Goal: Task Accomplishment & Management: Manage account settings

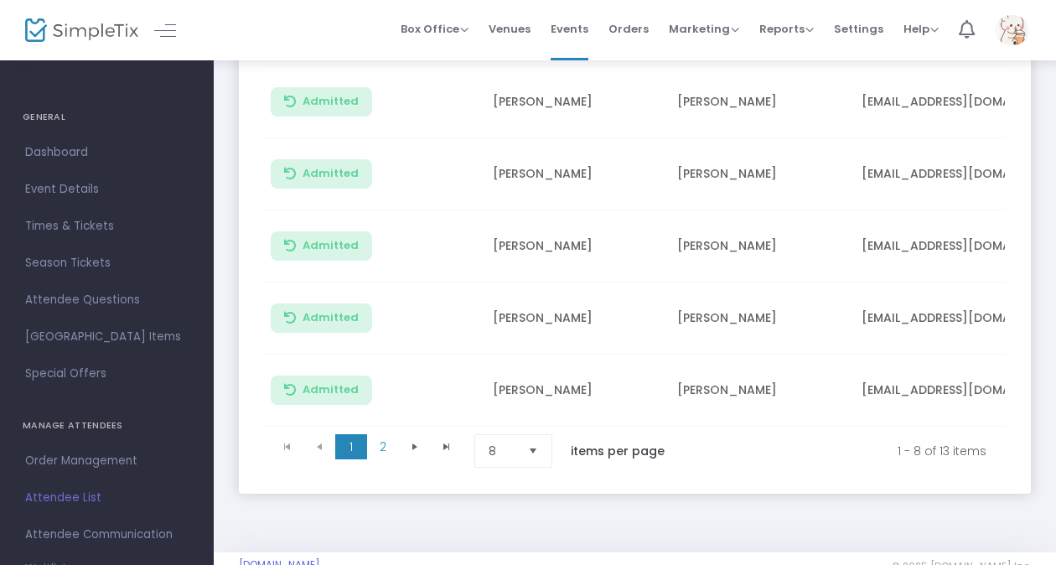
scroll to position [556, 0]
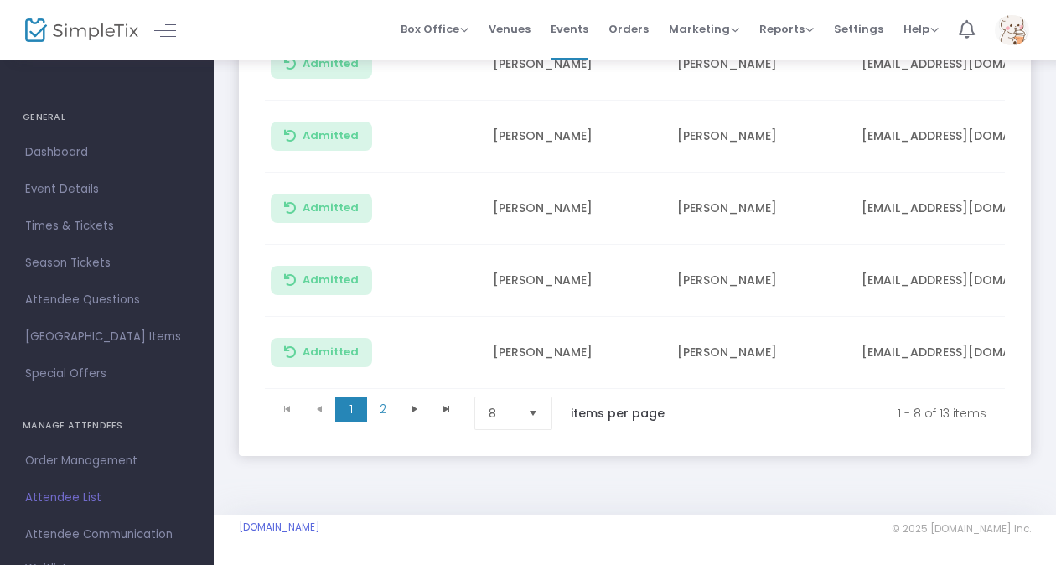
click at [529, 406] on span "Select" at bounding box center [533, 414] width 28 height 28
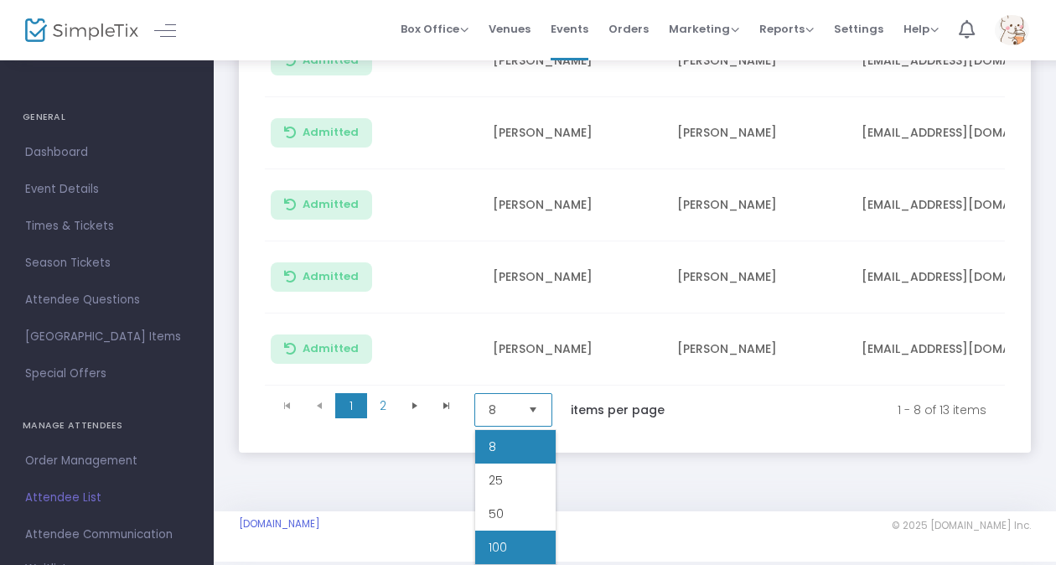
click at [505, 541] on span "100" at bounding box center [497, 547] width 18 height 17
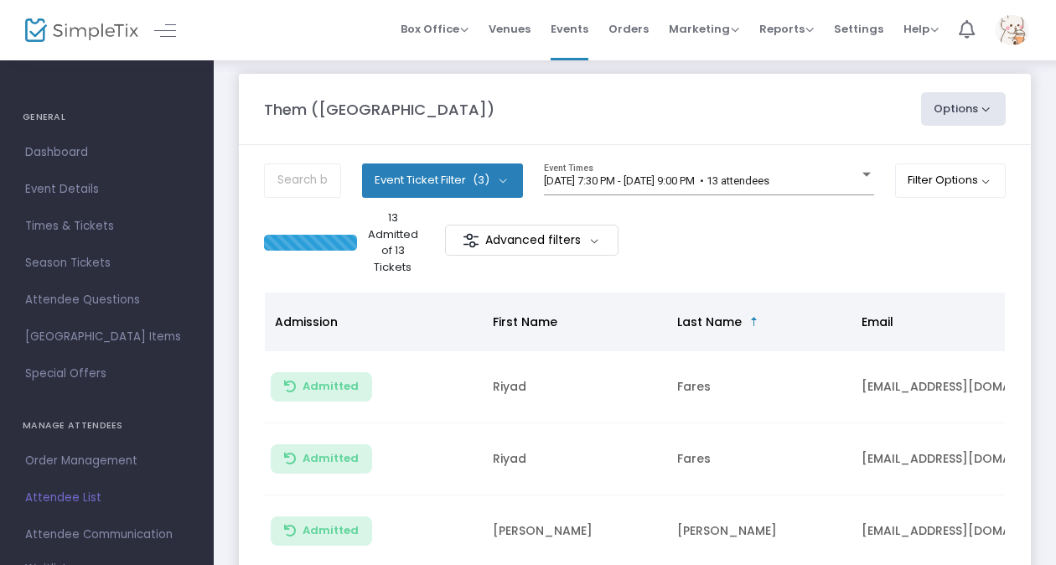
scroll to position [0, 0]
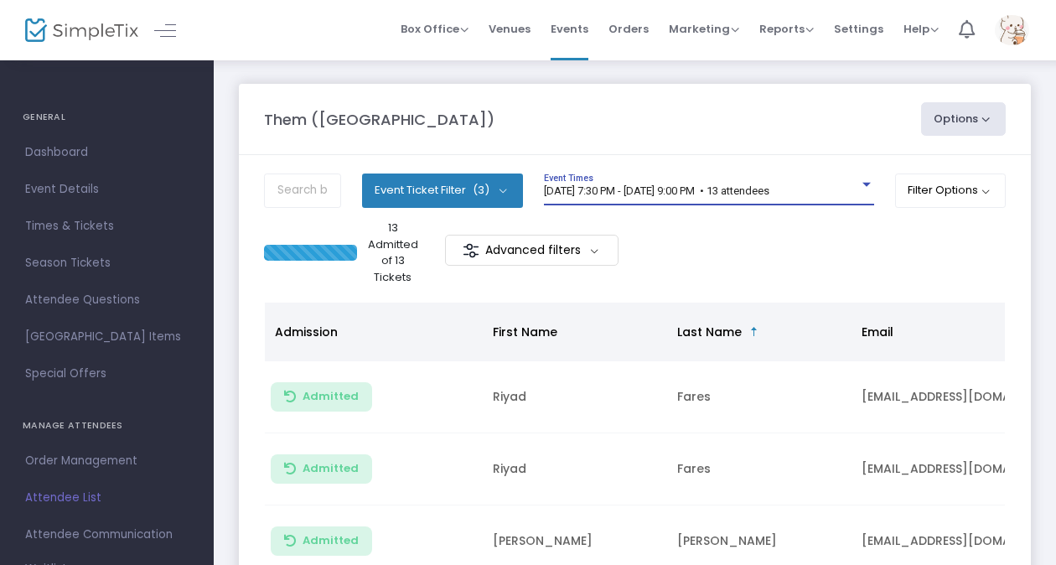
click at [692, 189] on span "8/14/2025 @ 7:30 PM - 8/14/2025 @ 9:00 PM • 13 attendees" at bounding box center [656, 190] width 225 height 13
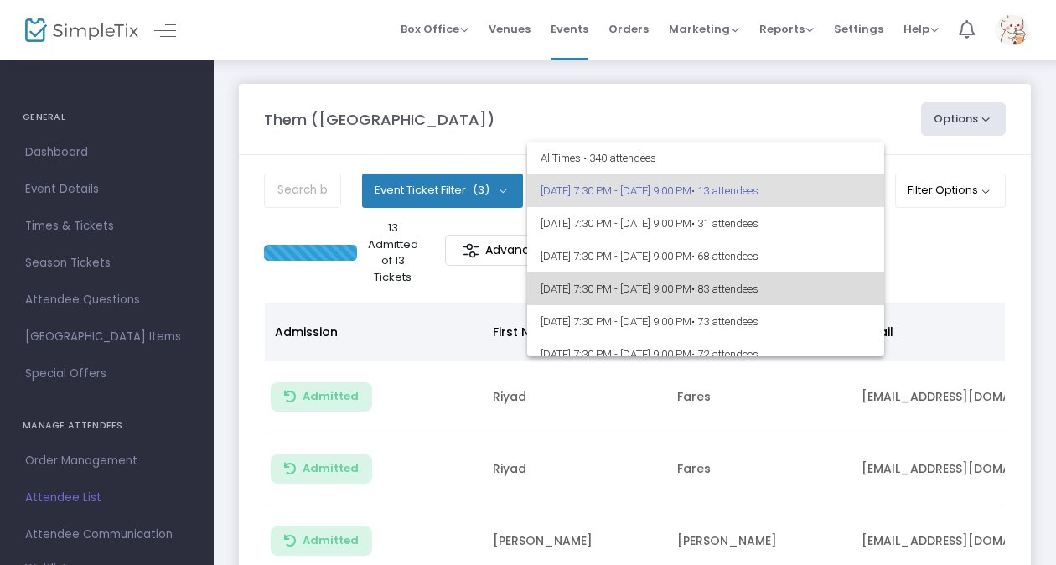
click at [723, 284] on span "8/21/2025 @ 7:30 PM - 8/21/2025 @ 9:00 PM • 83 attendees" at bounding box center [705, 288] width 330 height 33
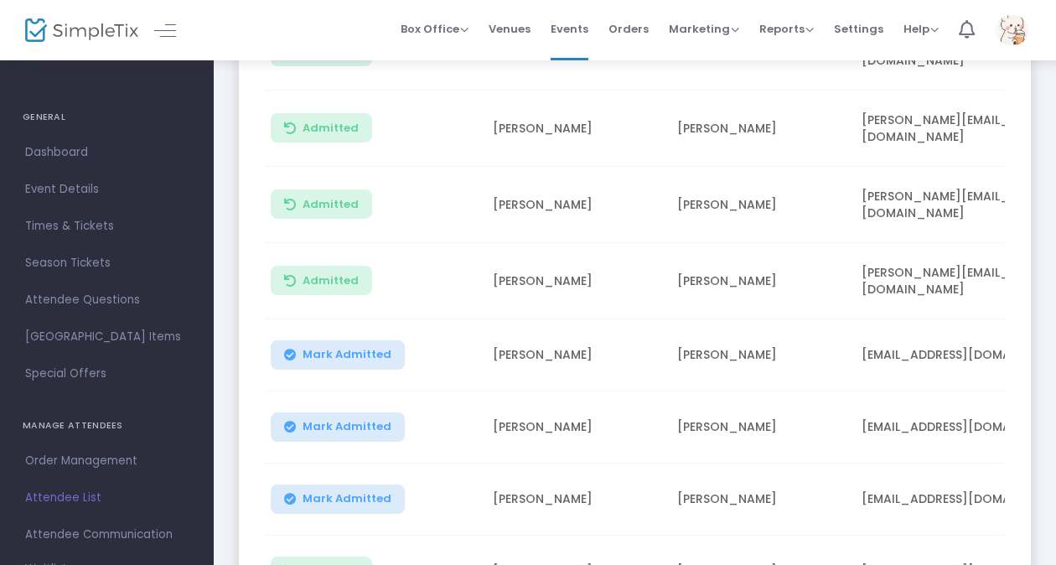
scroll to position [1077, 0]
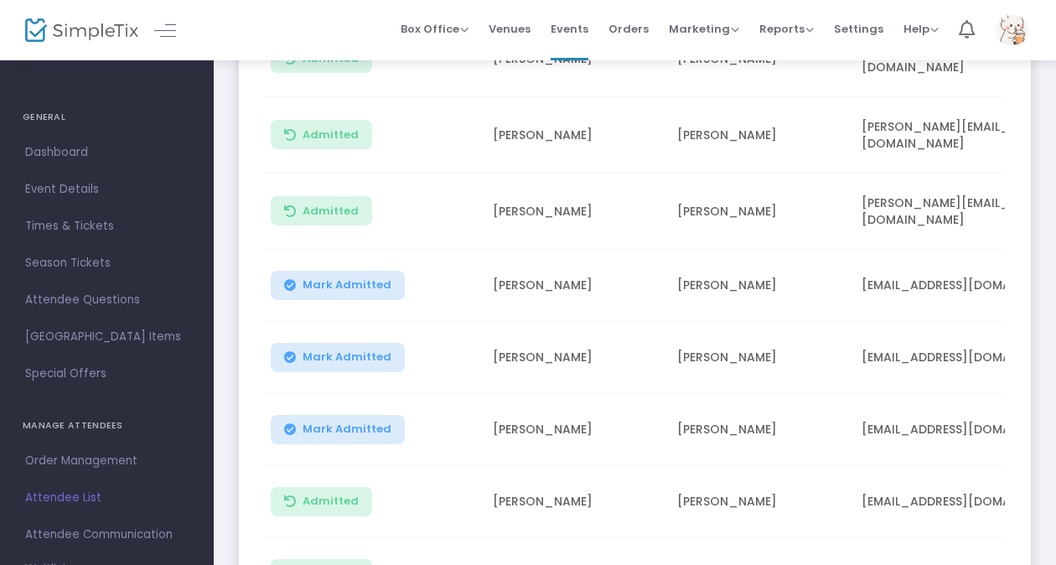
click at [336, 271] on button "Mark Admitted" at bounding box center [338, 285] width 134 height 29
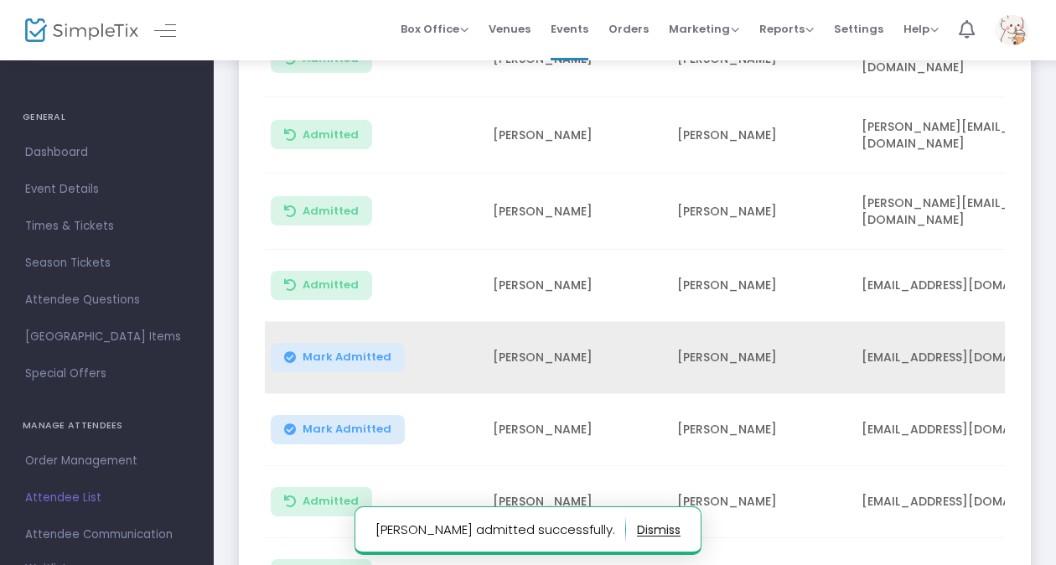
click at [334, 350] on span "Mark Admitted" at bounding box center [346, 356] width 89 height 13
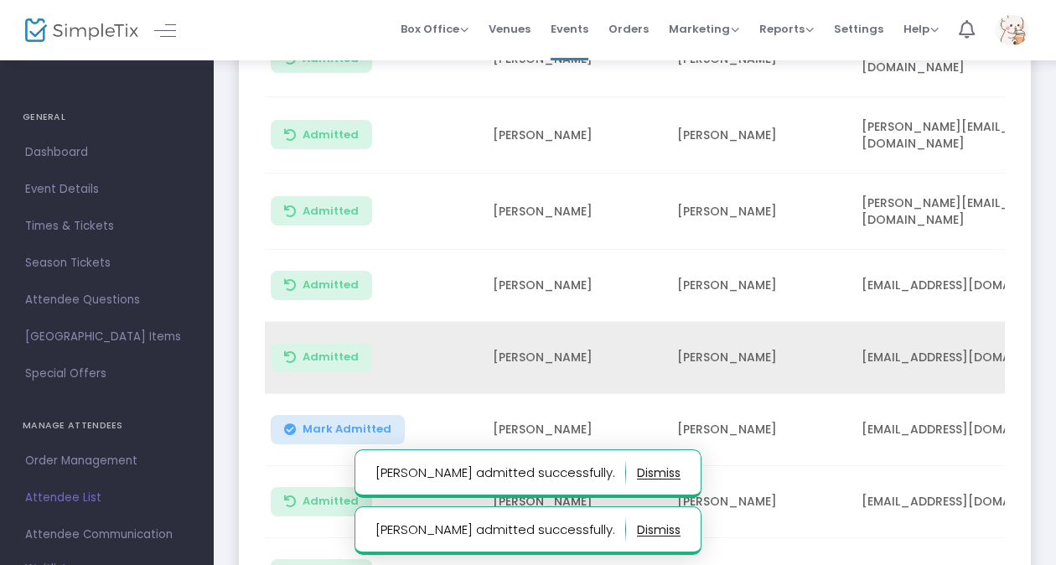
click at [328, 422] on span "Mark Admitted" at bounding box center [346, 428] width 89 height 13
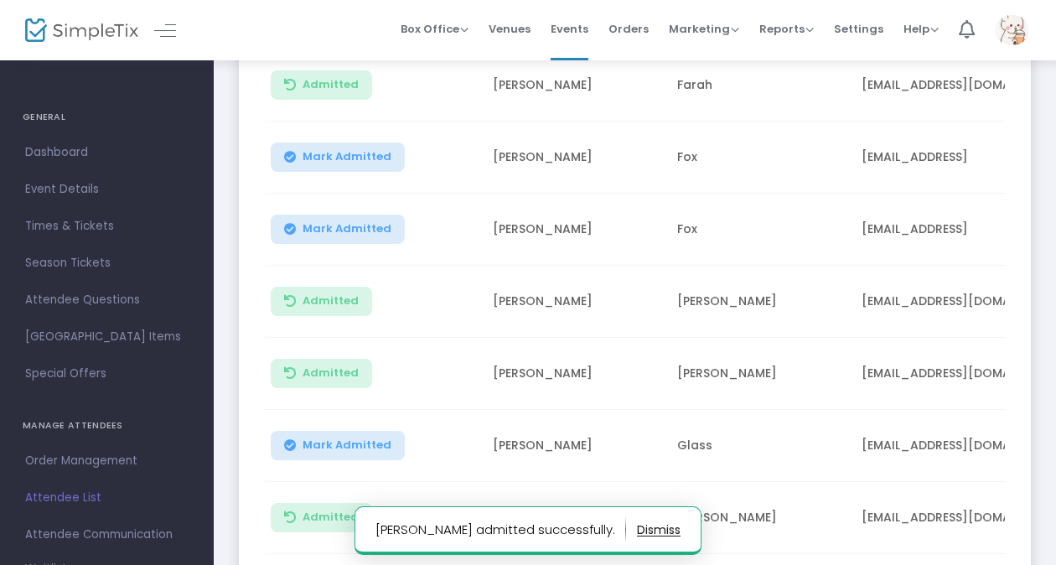
scroll to position [2360, 0]
click at [327, 141] on button "Mark Admitted" at bounding box center [338, 155] width 134 height 29
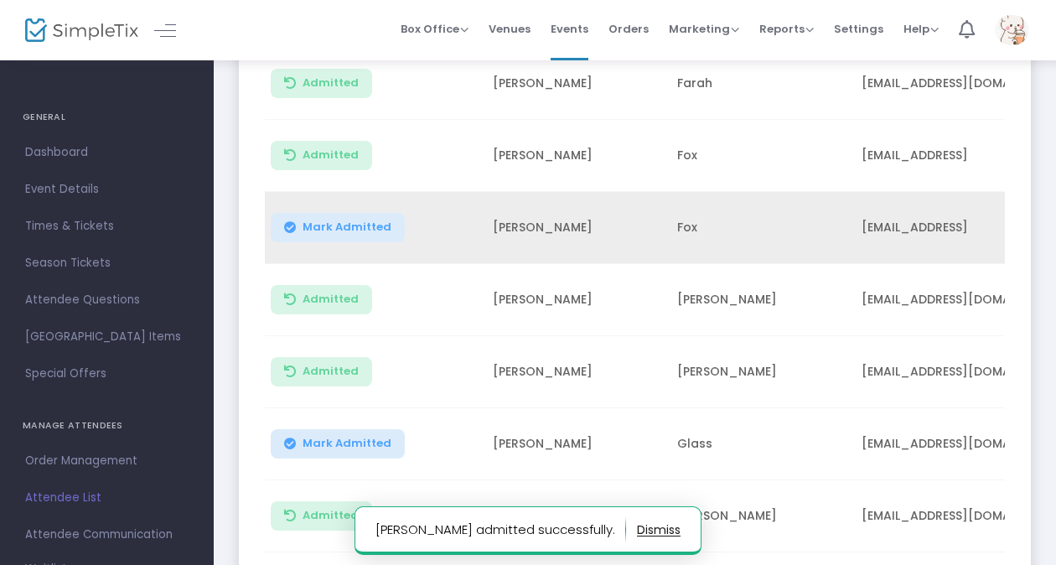
click at [319, 220] on span "Mark Admitted" at bounding box center [346, 226] width 89 height 13
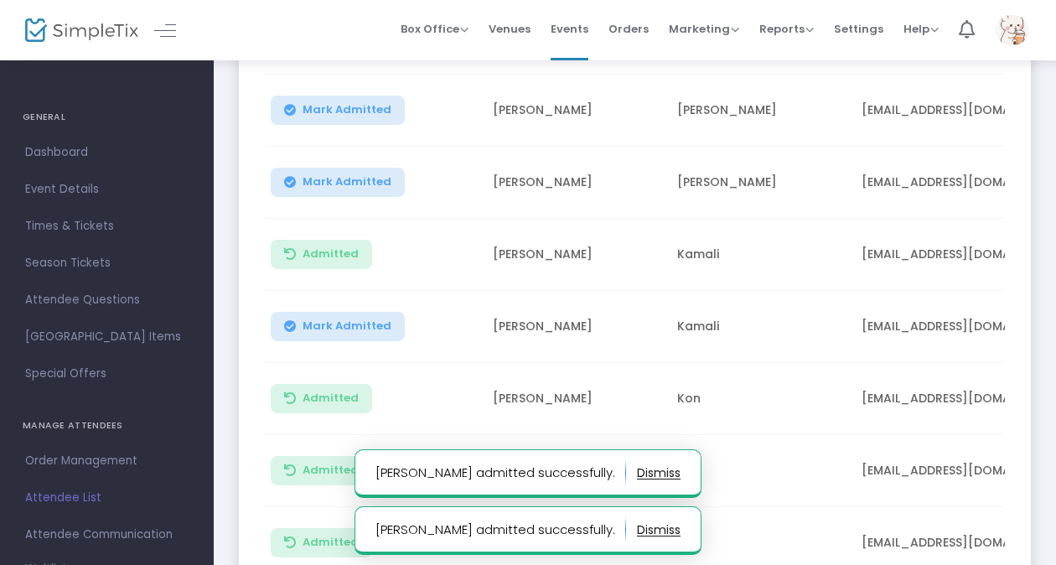
scroll to position [2913, 0]
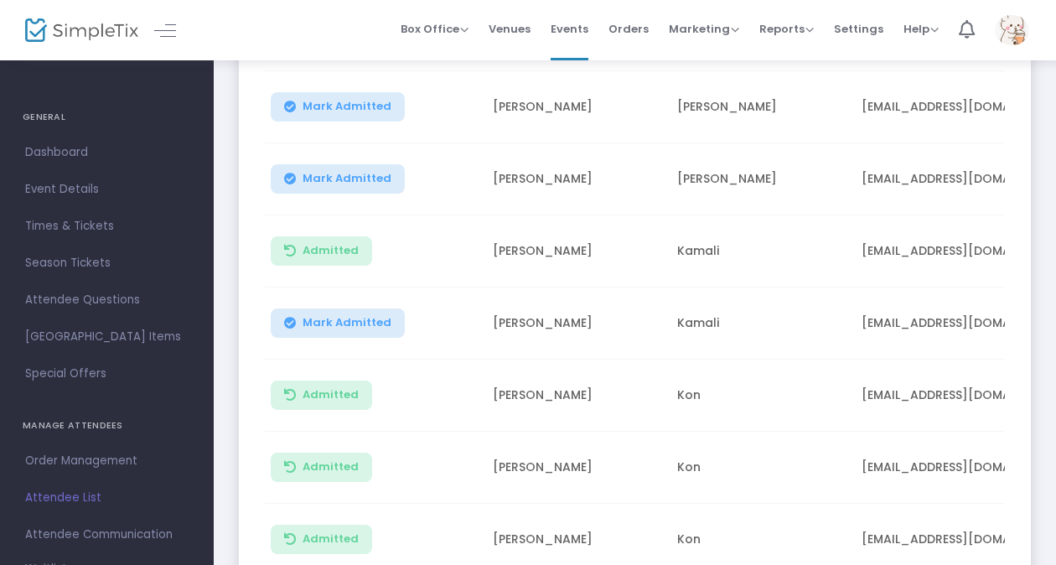
click at [377, 316] on span "Mark Admitted" at bounding box center [346, 322] width 89 height 13
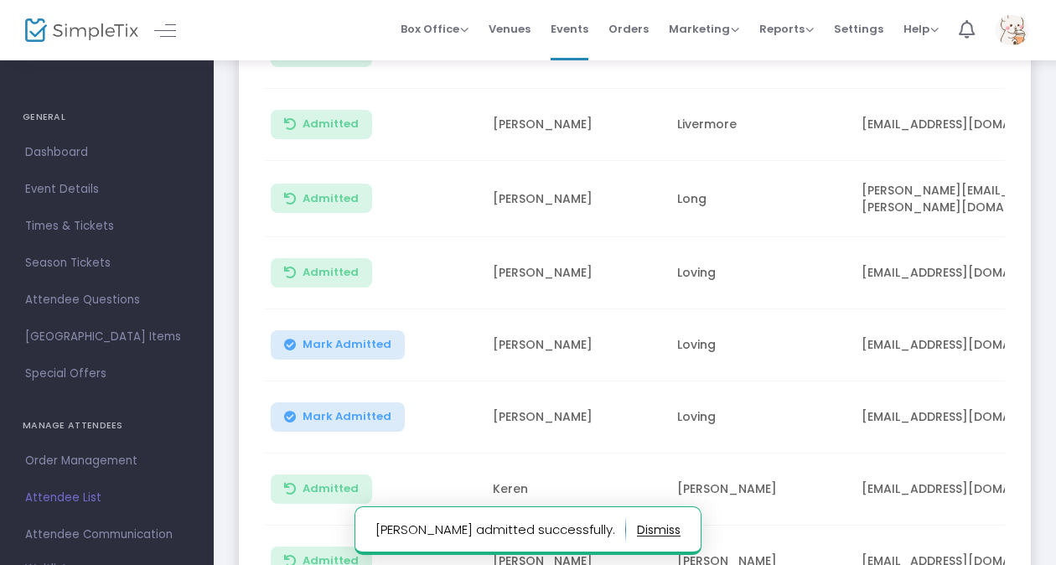
scroll to position [3618, 0]
click at [320, 336] on span "Mark Admitted" at bounding box center [346, 342] width 89 height 13
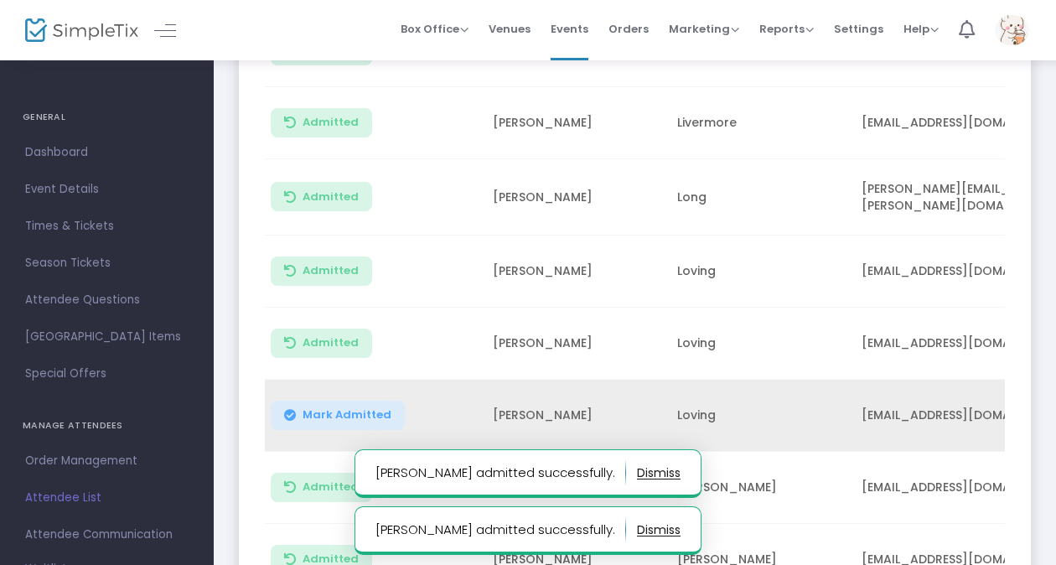
click at [320, 408] on span "Mark Admitted" at bounding box center [346, 414] width 89 height 13
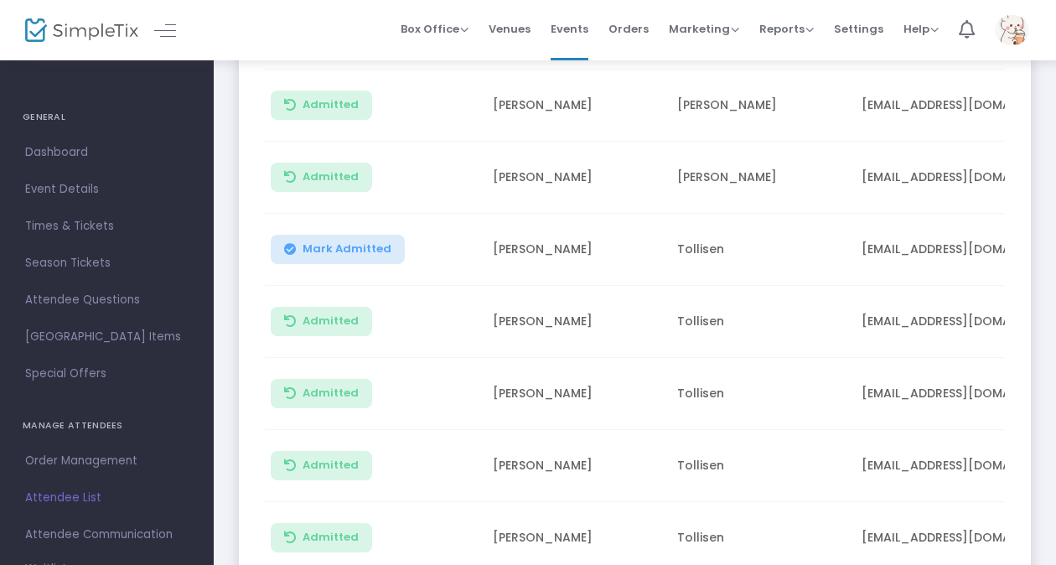
scroll to position [5152, 0]
click at [318, 235] on button "Mark Admitted" at bounding box center [338, 249] width 134 height 29
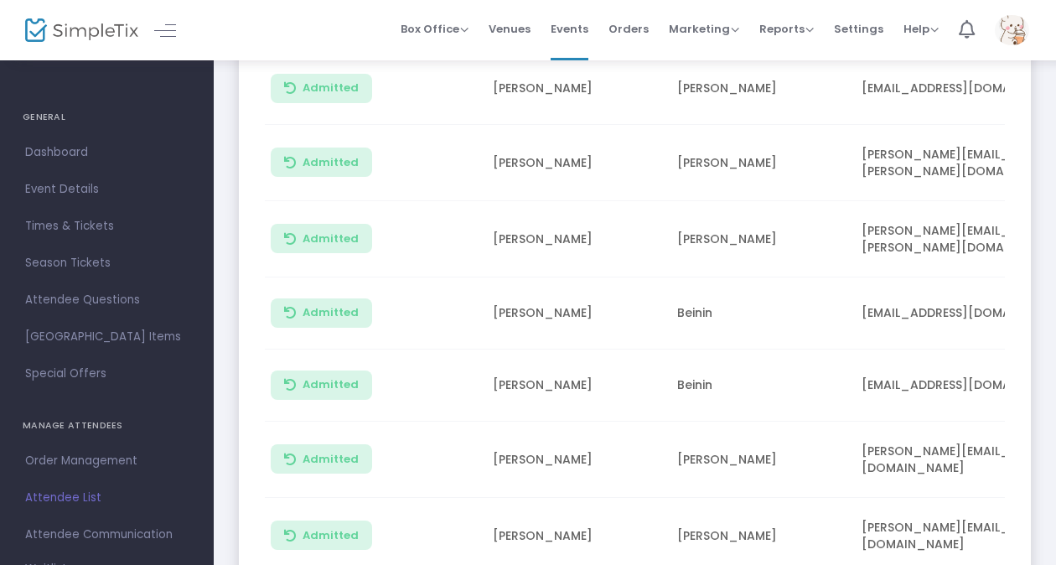
scroll to position [0, 0]
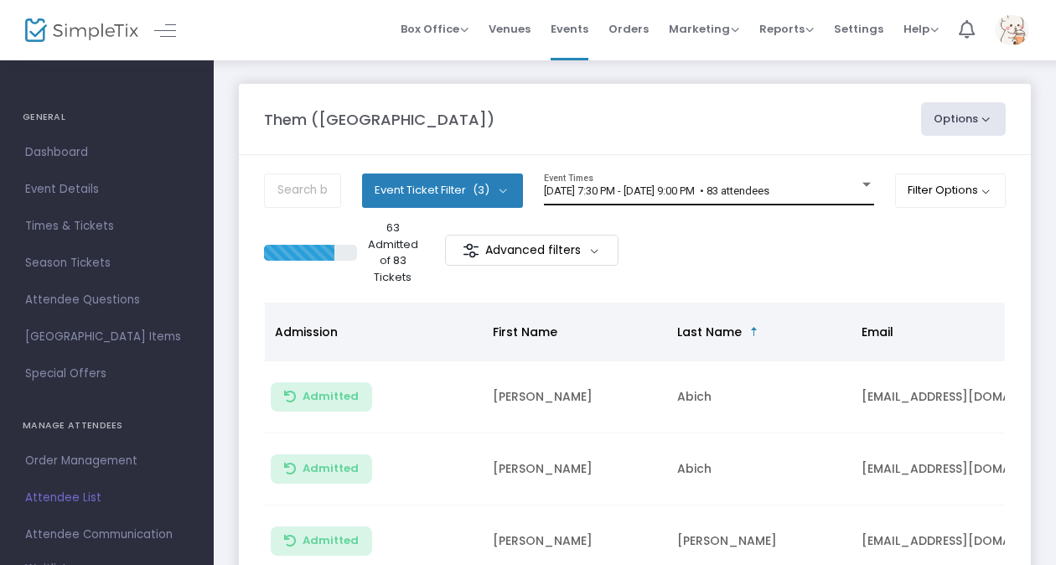
click at [771, 181] on div "8/21/2025 @ 7:30 PM - 8/21/2025 @ 9:00 PM • 83 attendees Event Times" at bounding box center [709, 189] width 330 height 32
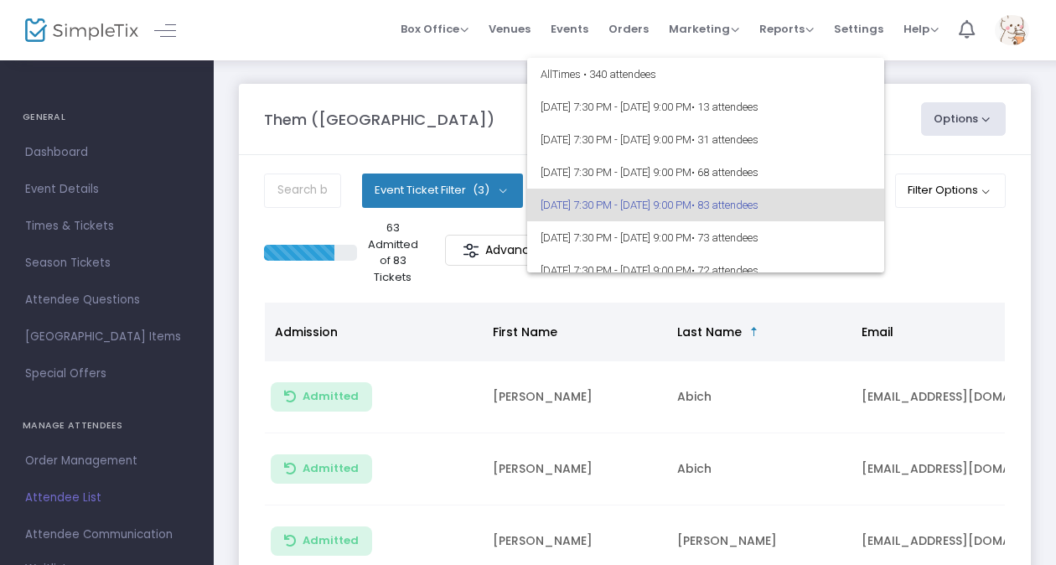
scroll to position [14, 0]
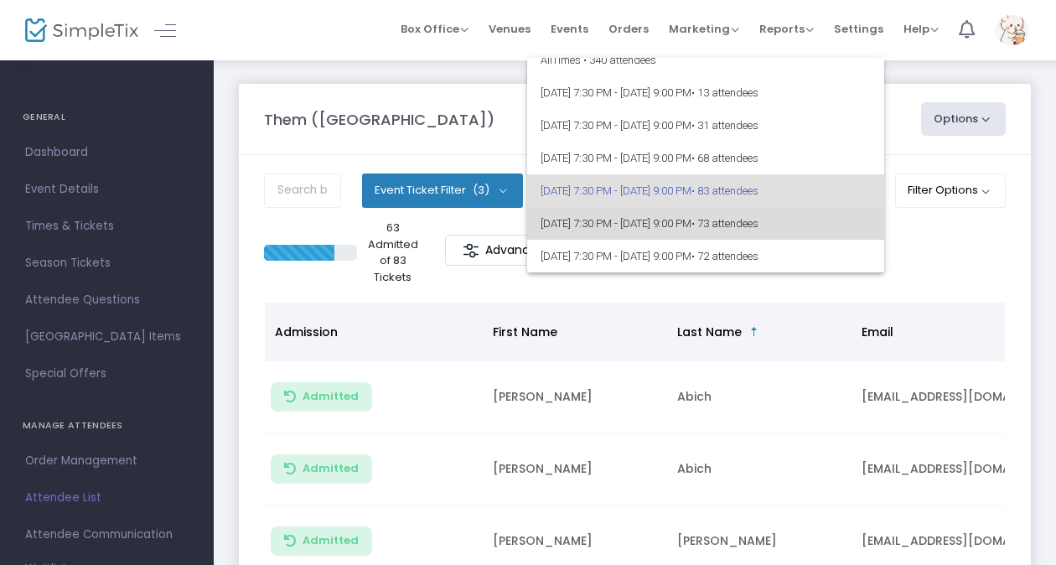
click at [705, 225] on span "8/22/2025 @ 7:30 PM - 8/22/2025 @ 9:00 PM • 73 attendees" at bounding box center [705, 223] width 330 height 33
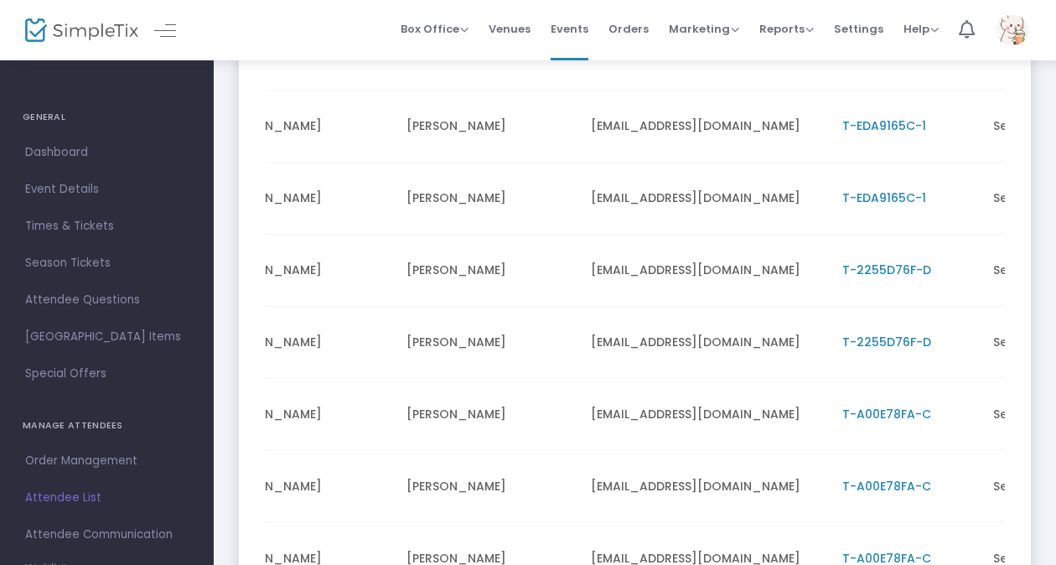
scroll to position [0, 271]
click at [893, 261] on span "T-2255D76F-D" at bounding box center [885, 269] width 89 height 17
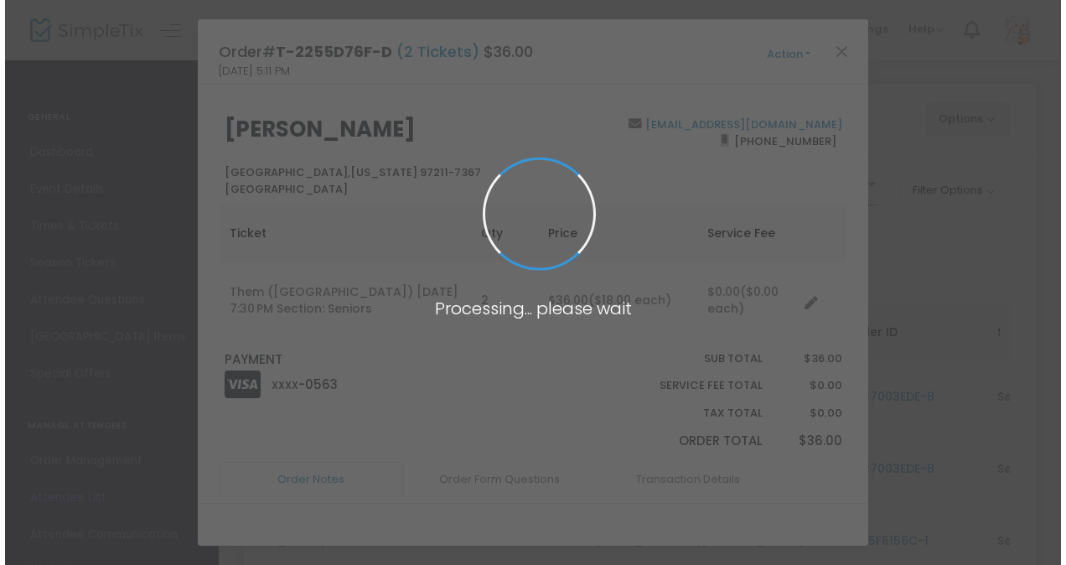
scroll to position [0, 0]
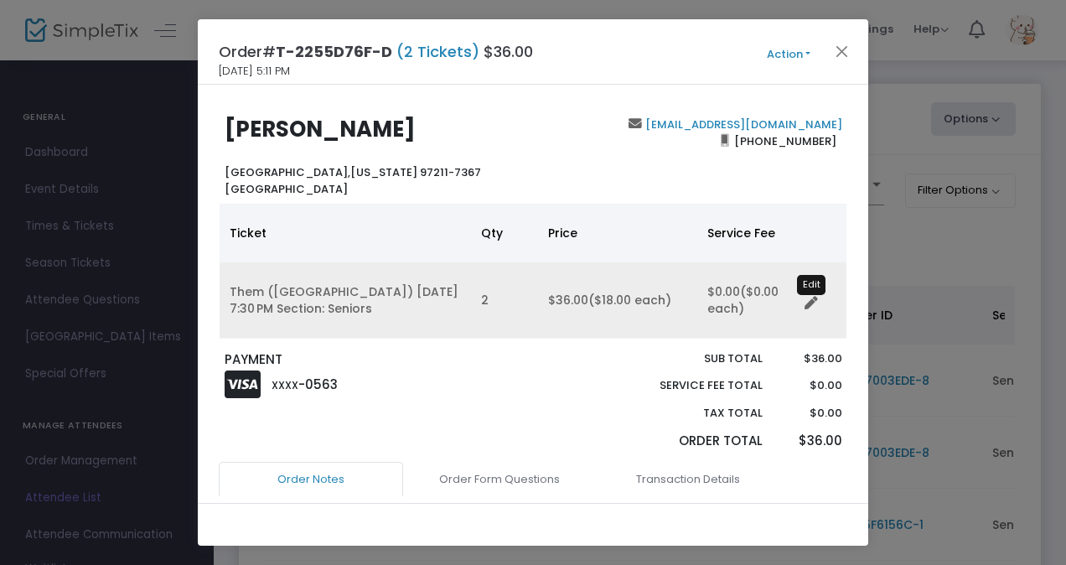
click at [811, 301] on icon "Data table" at bounding box center [810, 303] width 13 height 13
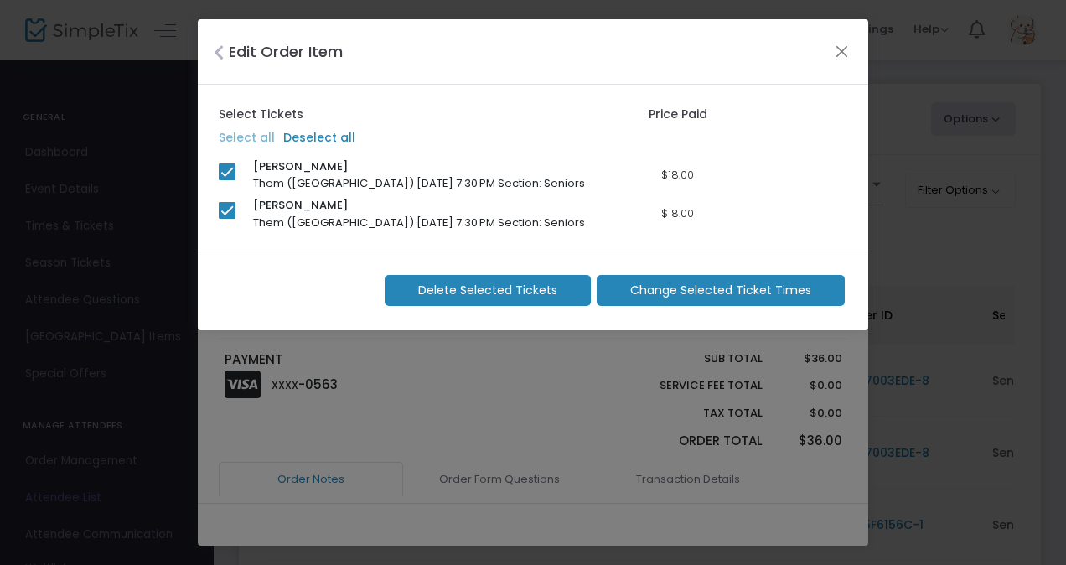
click at [755, 293] on span "Change Selected Ticket Times" at bounding box center [720, 291] width 181 height 18
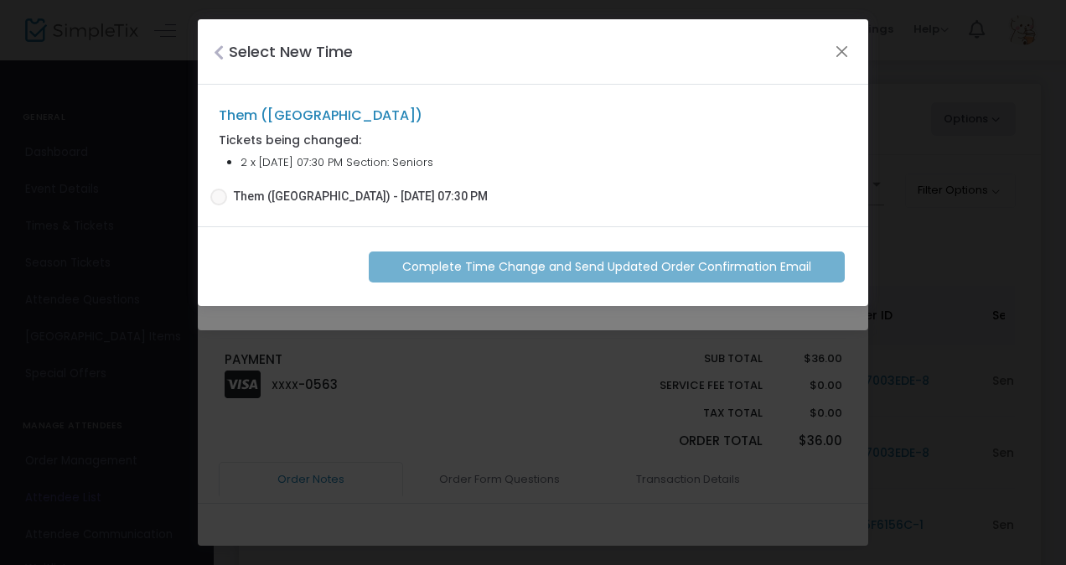
click at [390, 191] on span "Them (Portland) - 08/23/2025 07:30 PM" at bounding box center [361, 197] width 254 height 18
click at [219, 205] on input "Them (Portland) - 08/23/2025 07:30 PM" at bounding box center [218, 205] width 1 height 1
radio input "true"
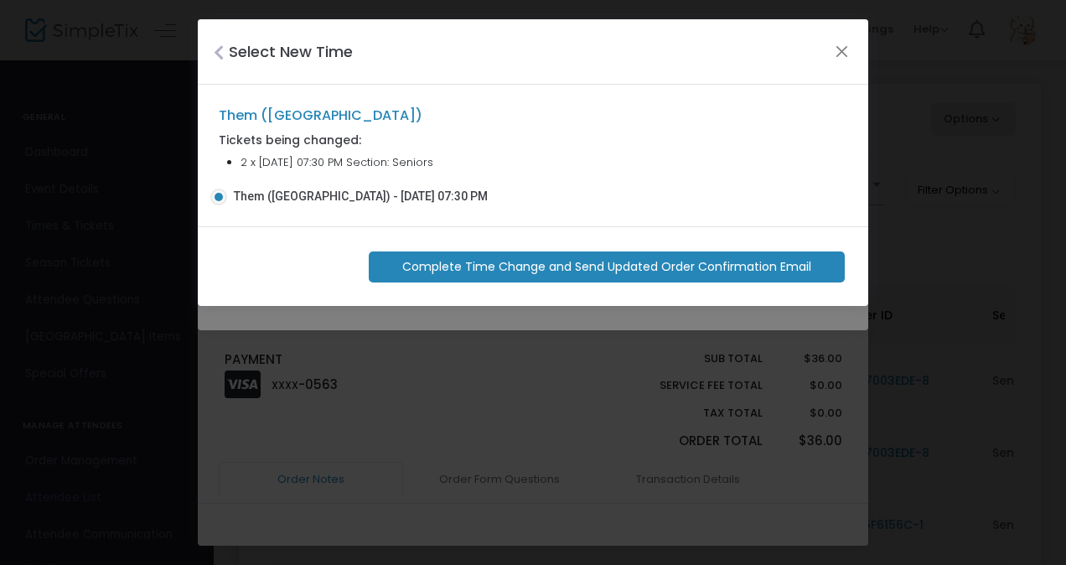
click at [219, 196] on span at bounding box center [218, 197] width 8 height 8
click at [219, 205] on input "Them (Portland) - 08/23/2025 07:30 PM" at bounding box center [218, 205] width 1 height 1
click at [840, 54] on button "Close" at bounding box center [842, 51] width 22 height 22
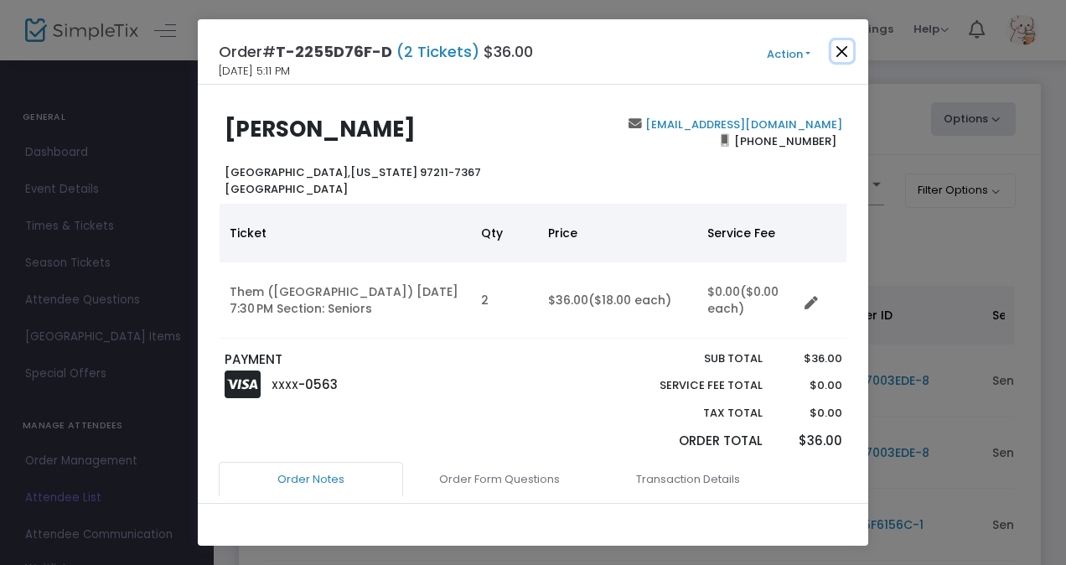
click at [841, 47] on button "Close" at bounding box center [842, 51] width 22 height 22
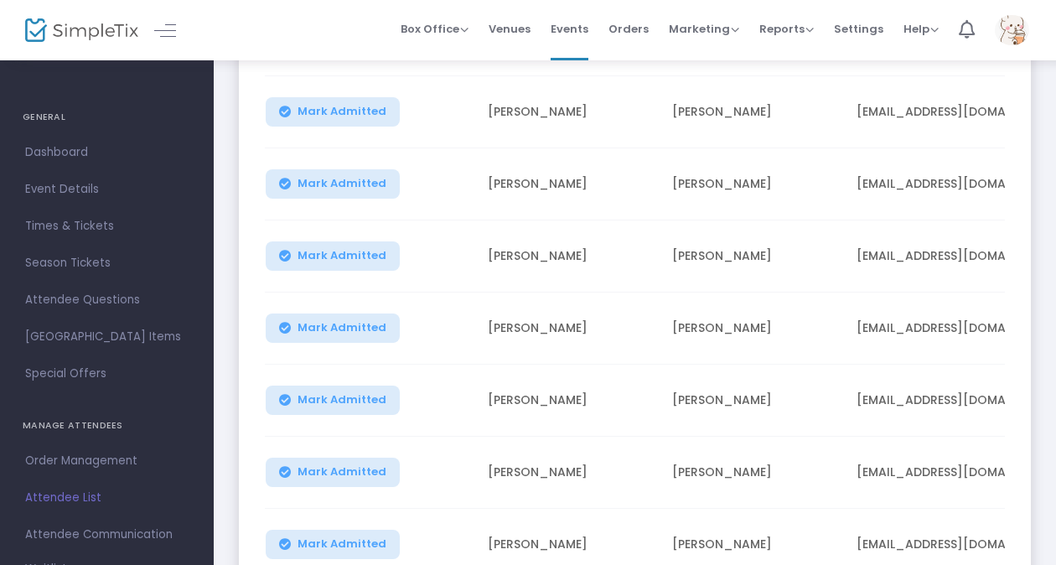
scroll to position [1517, 0]
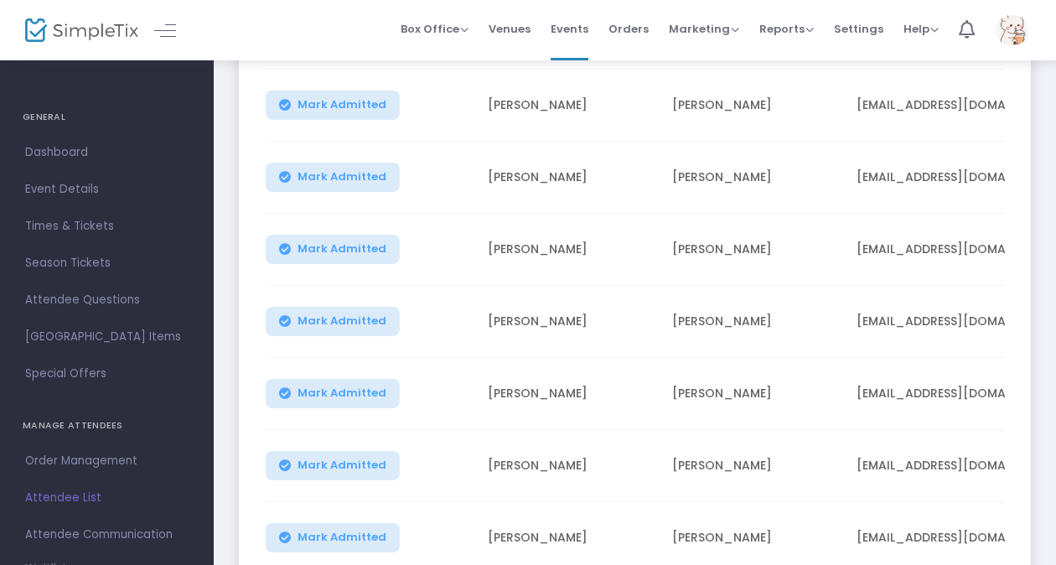
click at [344, 242] on span "Mark Admitted" at bounding box center [341, 248] width 89 height 13
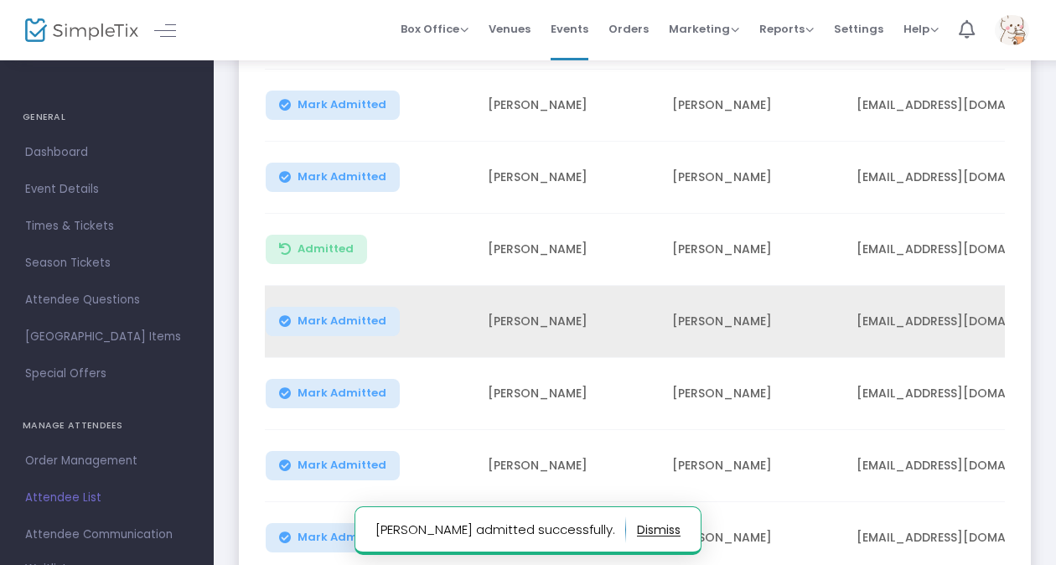
click at [341, 314] on span "Mark Admitted" at bounding box center [341, 320] width 89 height 13
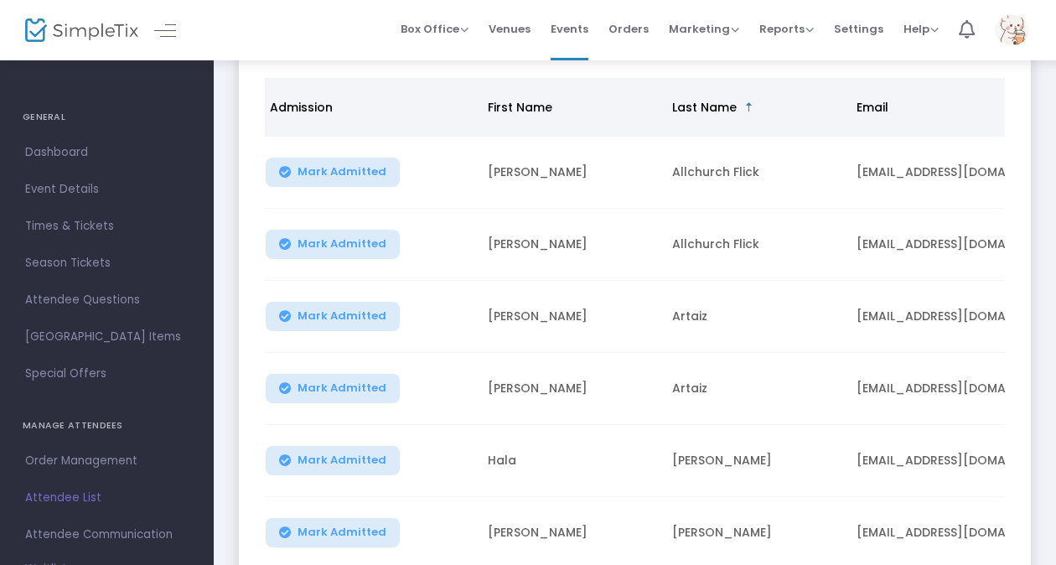
scroll to position [0, 0]
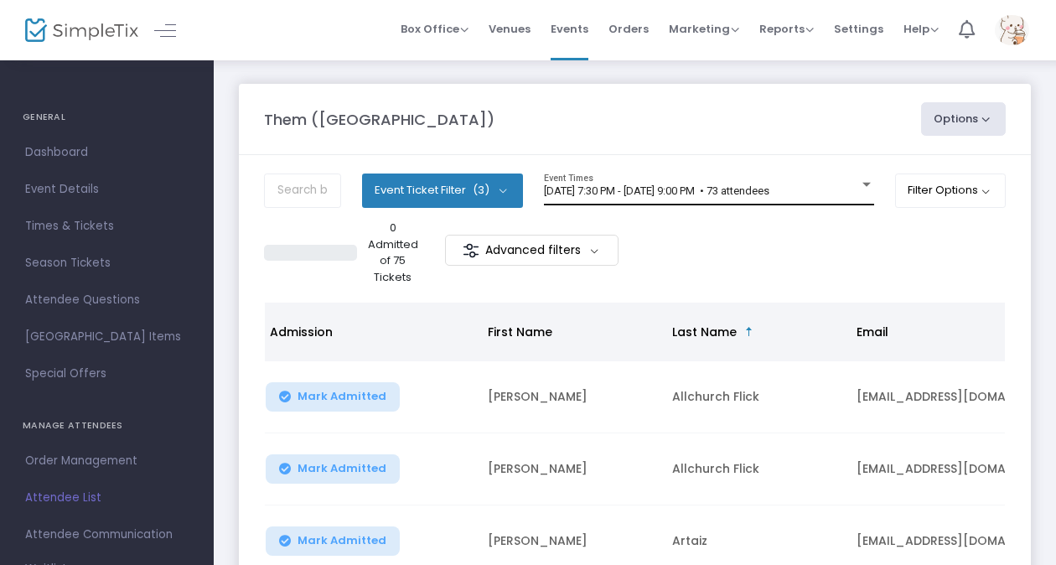
click at [717, 181] on div "8/22/2025 @ 7:30 PM - 8/22/2025 @ 9:00 PM • 73 attendees Event Times" at bounding box center [709, 189] width 330 height 32
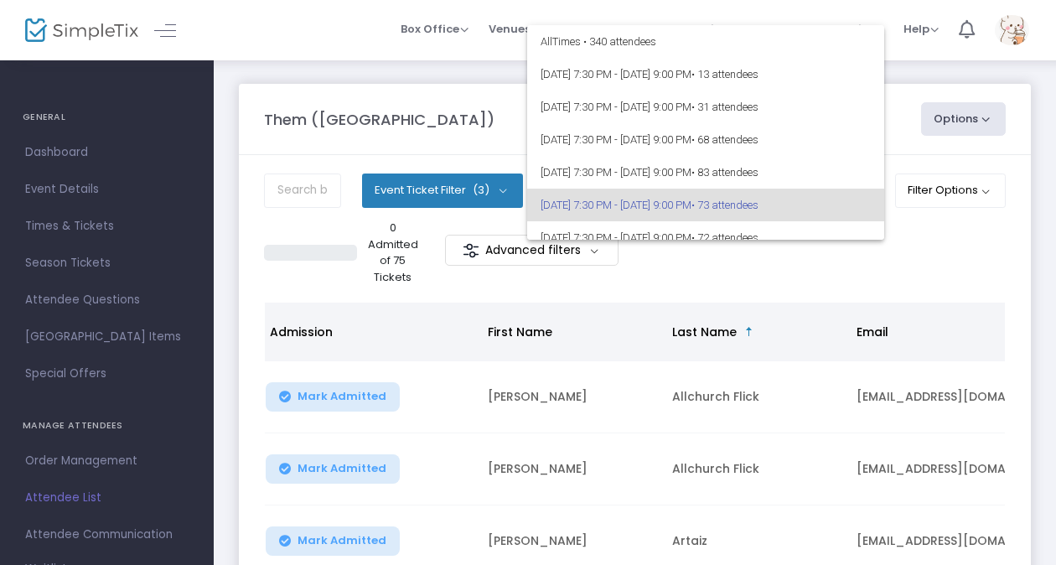
scroll to position [14, 0]
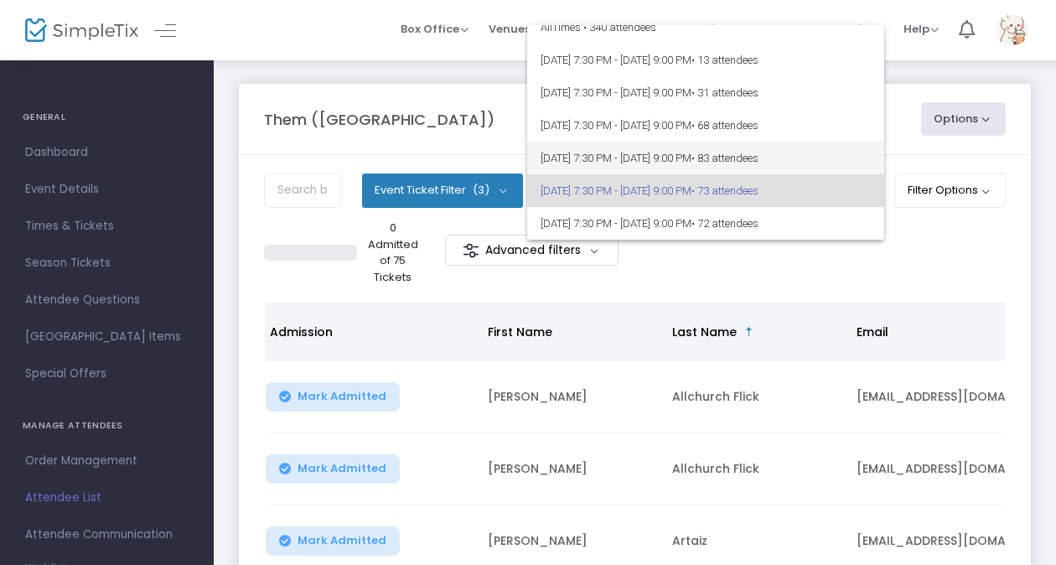
click at [700, 154] on span "8/21/2025 @ 7:30 PM - 8/21/2025 @ 9:00 PM • 83 attendees" at bounding box center [705, 158] width 330 height 33
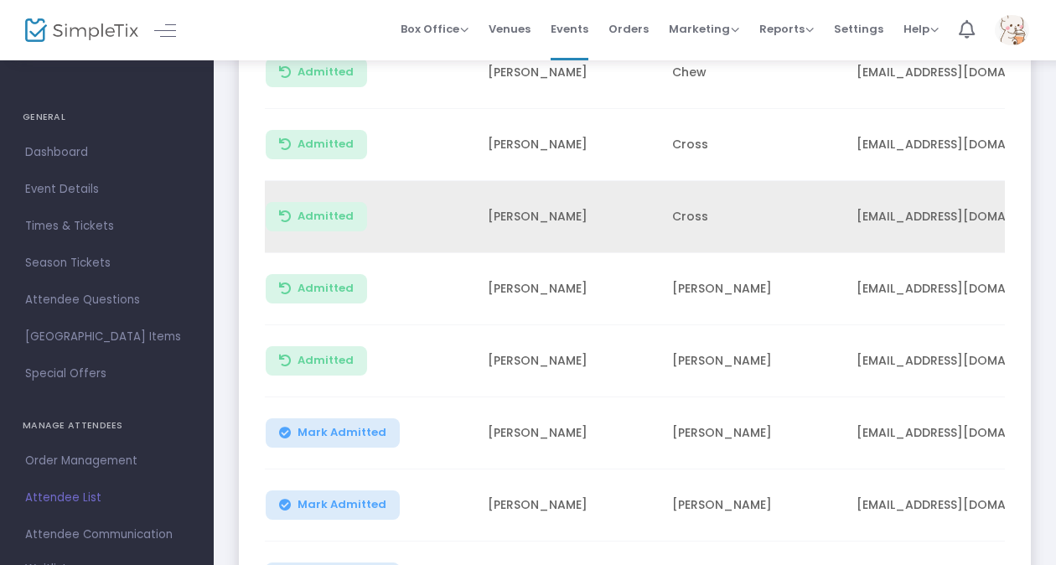
scroll to position [1424, 0]
